Goal: Complete application form

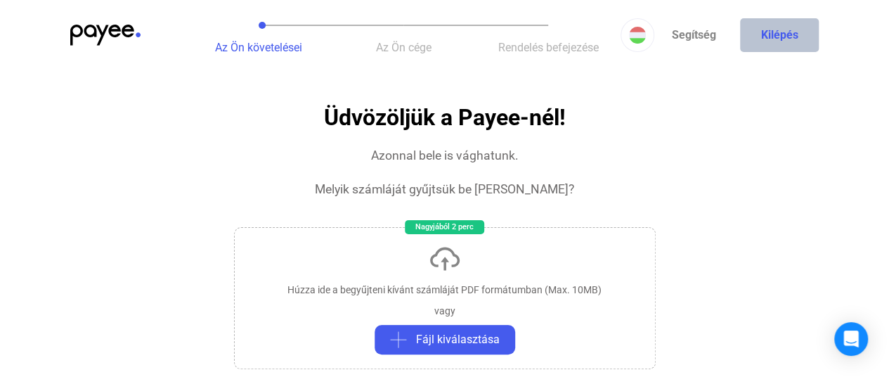
click at [796, 35] on button "Kilépés" at bounding box center [779, 35] width 79 height 34
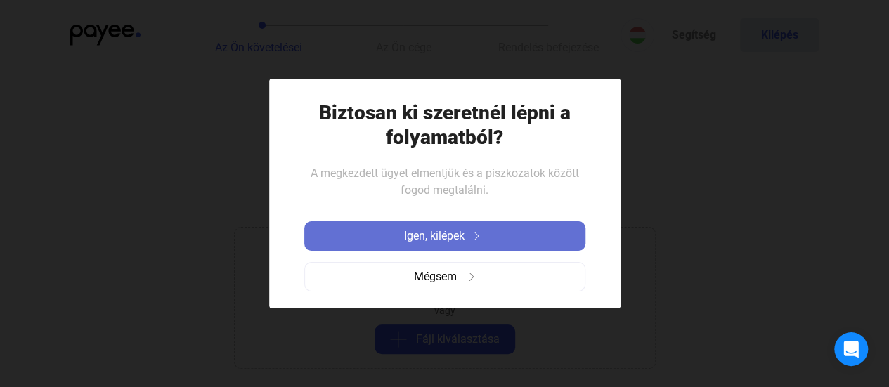
click at [481, 233] on img at bounding box center [476, 236] width 17 height 8
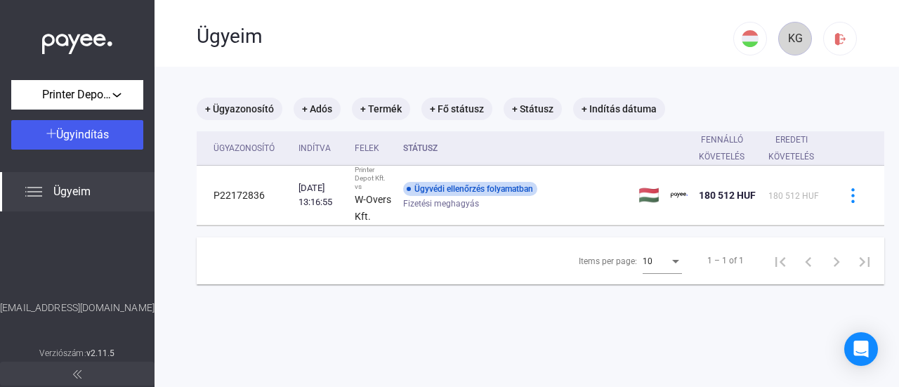
click at [783, 40] on div "KG" at bounding box center [795, 38] width 24 height 17
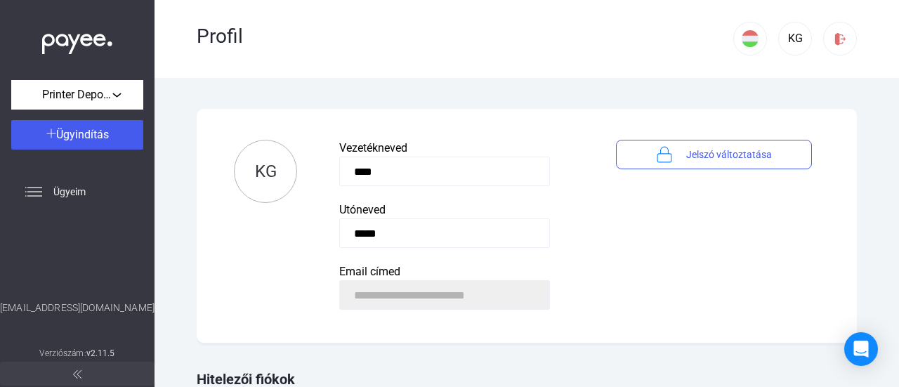
scroll to position [128, 0]
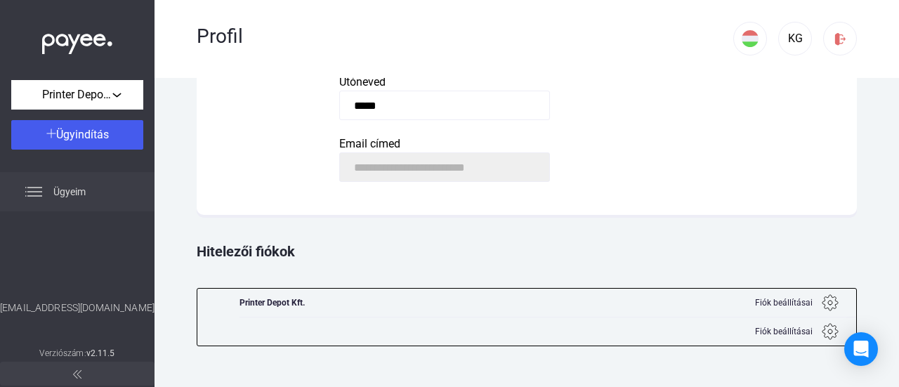
click at [73, 195] on span "Ügyeim" at bounding box center [69, 191] width 32 height 17
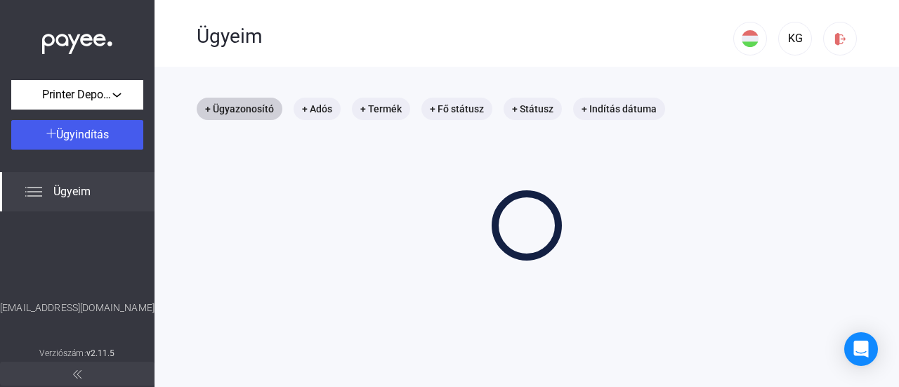
scroll to position [67, 0]
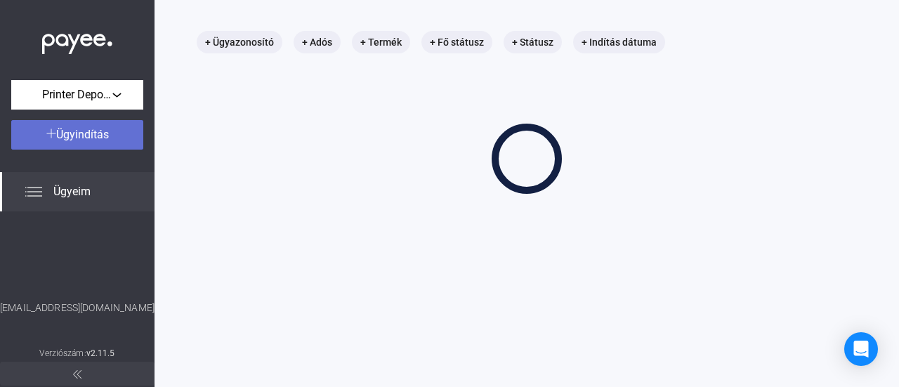
click at [104, 129] on span "Ügyindítás" at bounding box center [82, 134] width 53 height 13
